Goal: Transaction & Acquisition: Purchase product/service

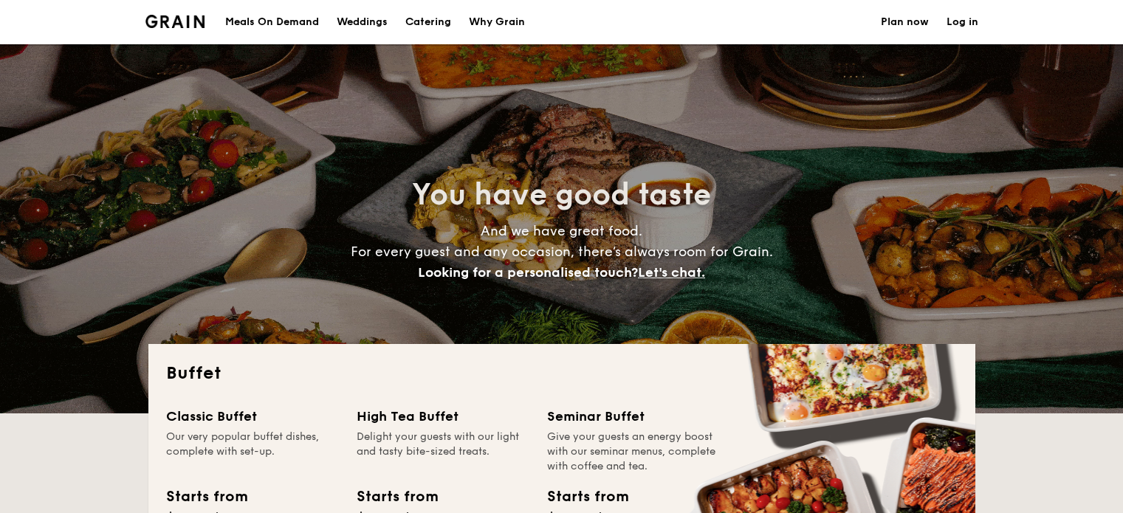
select select
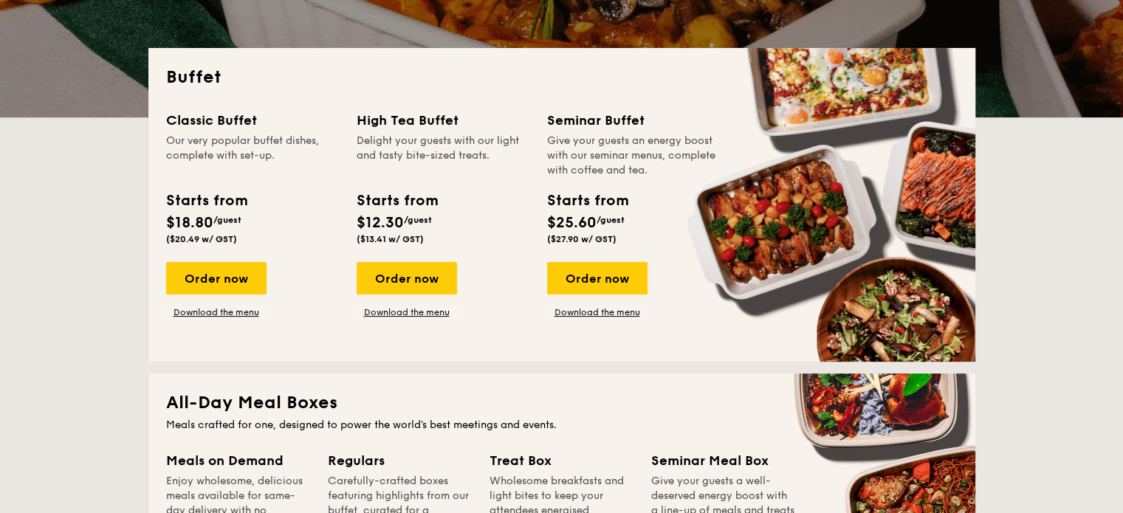
scroll to position [295, 0]
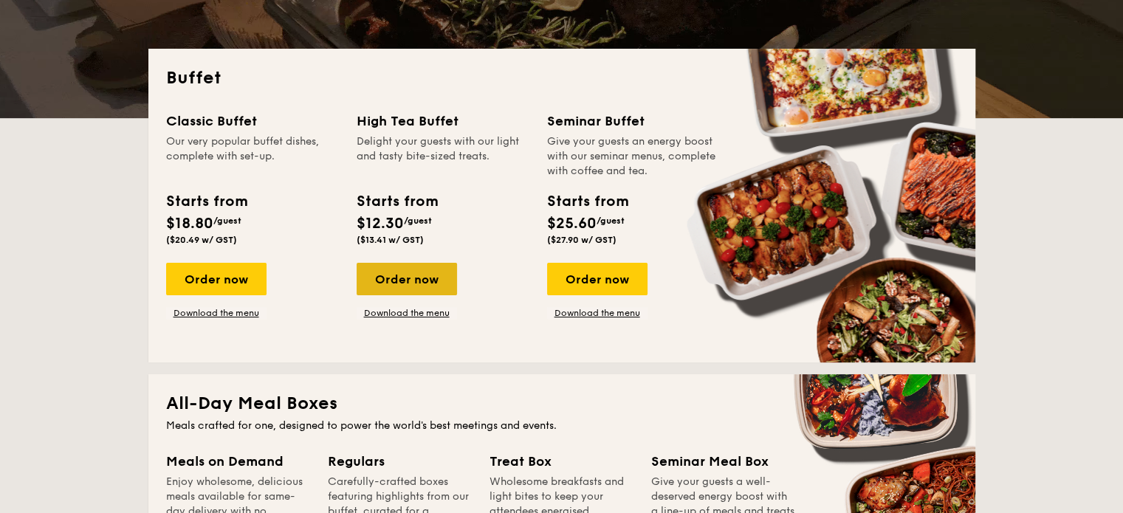
click at [399, 278] on div "Order now" at bounding box center [407, 279] width 100 height 32
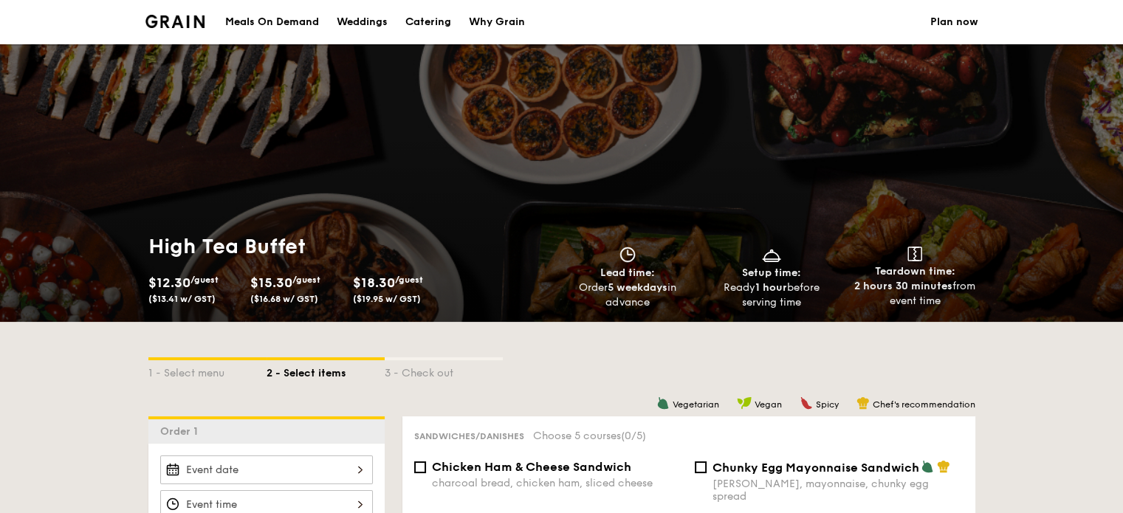
select select
